Goal: Task Accomplishment & Management: Manage account settings

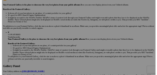
scroll to position [222, 0]
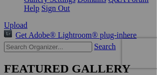
scroll to position [272, 0]
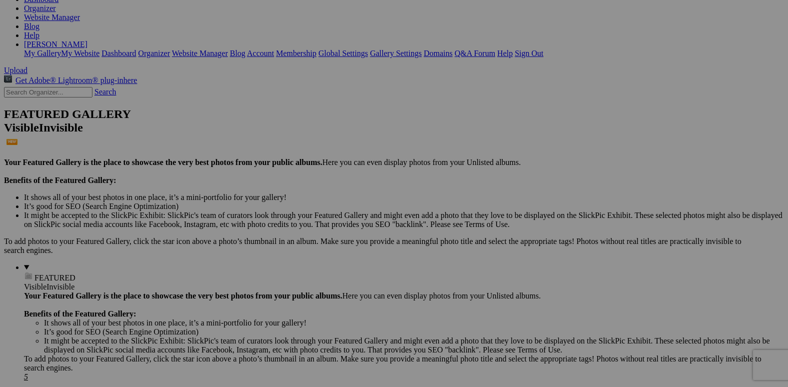
scroll to position [0, 0]
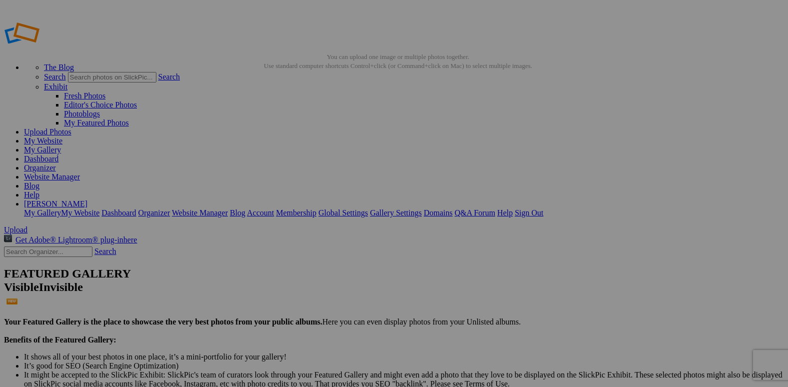
click at [56, 163] on link "Organizer" at bounding box center [40, 167] width 32 height 8
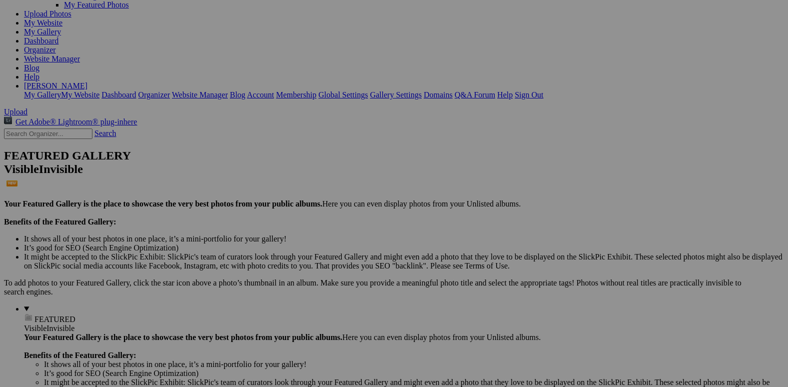
scroll to position [150, 0]
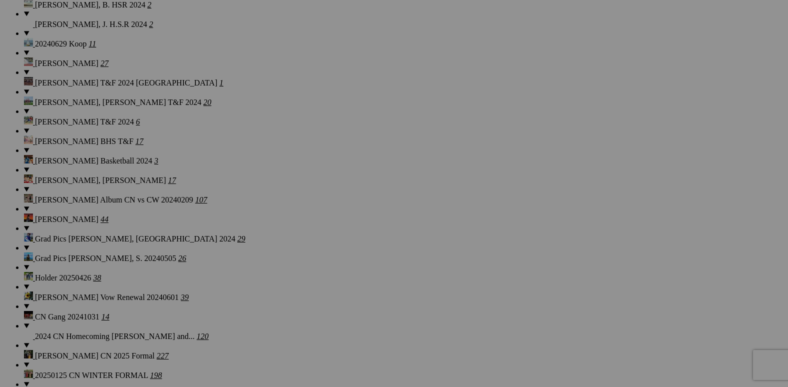
scroll to position [2149, 0]
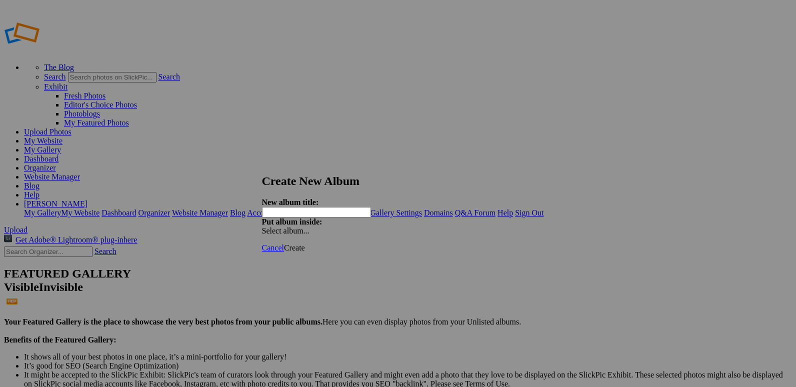
click at [284, 243] on span "Cancel" at bounding box center [273, 247] width 22 height 8
